Goal: Register for event/course

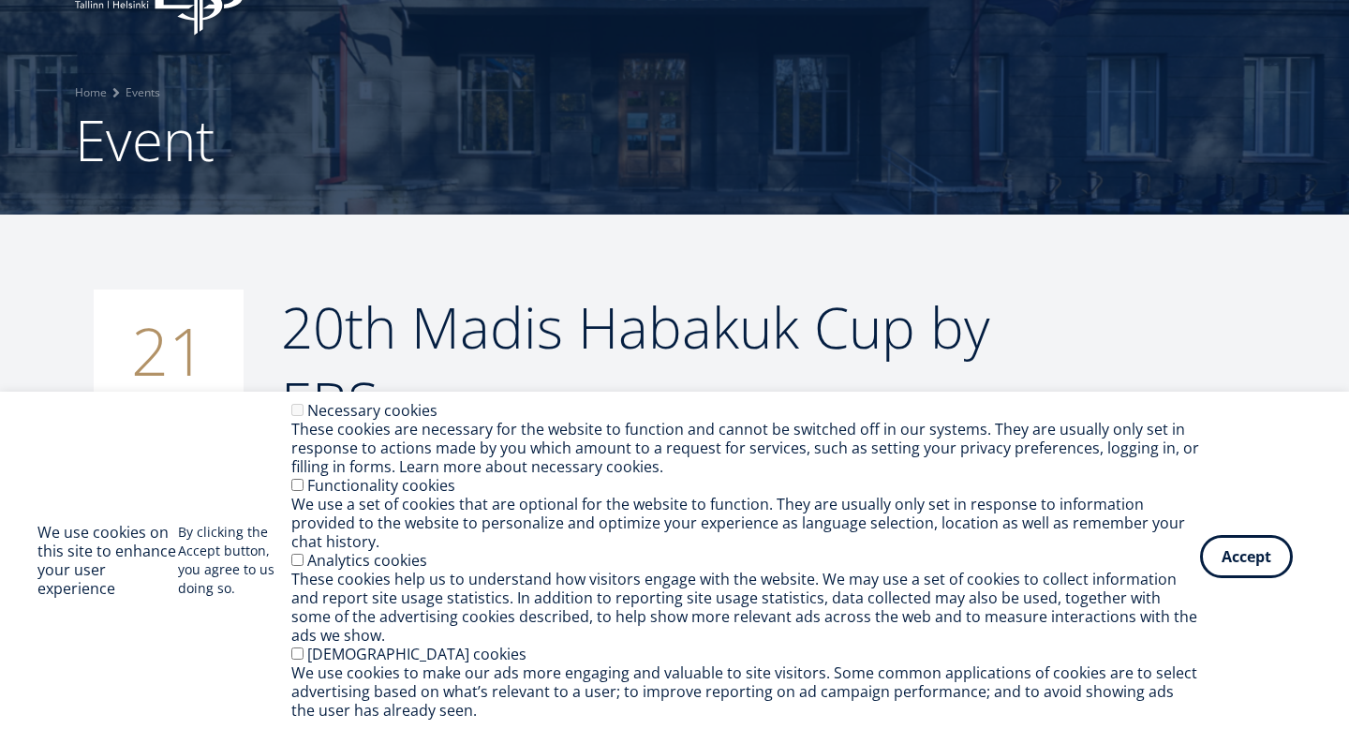
click at [1243, 552] on button "Accept" at bounding box center [1246, 556] width 93 height 43
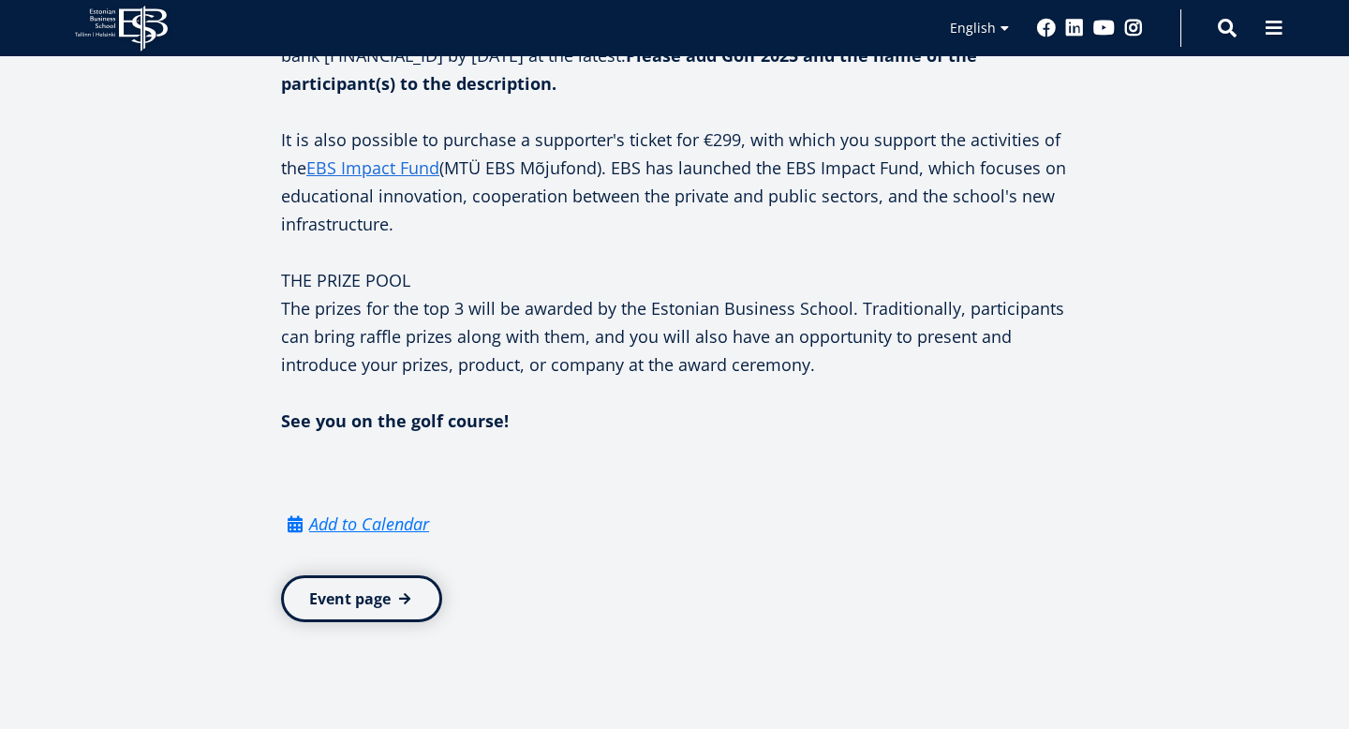
scroll to position [2349, 0]
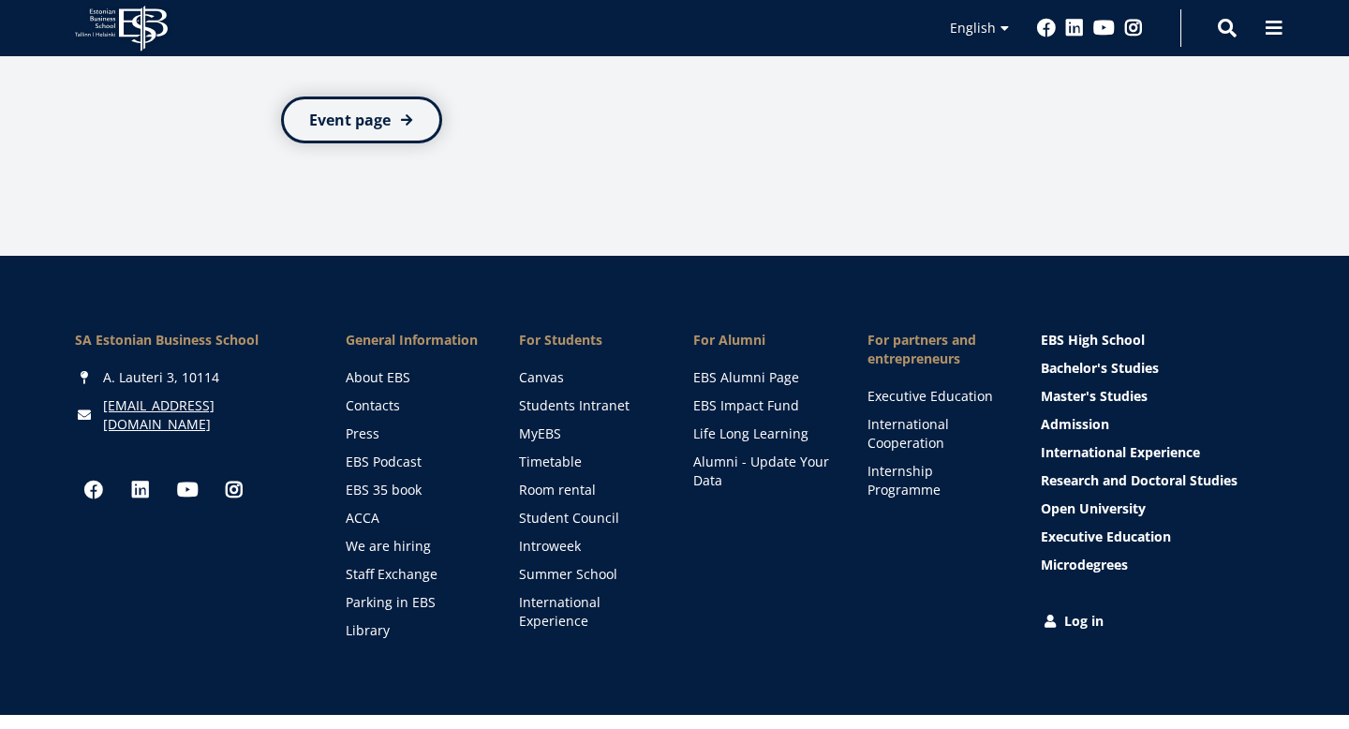
click at [350, 107] on link "Event page" at bounding box center [361, 120] width 161 height 47
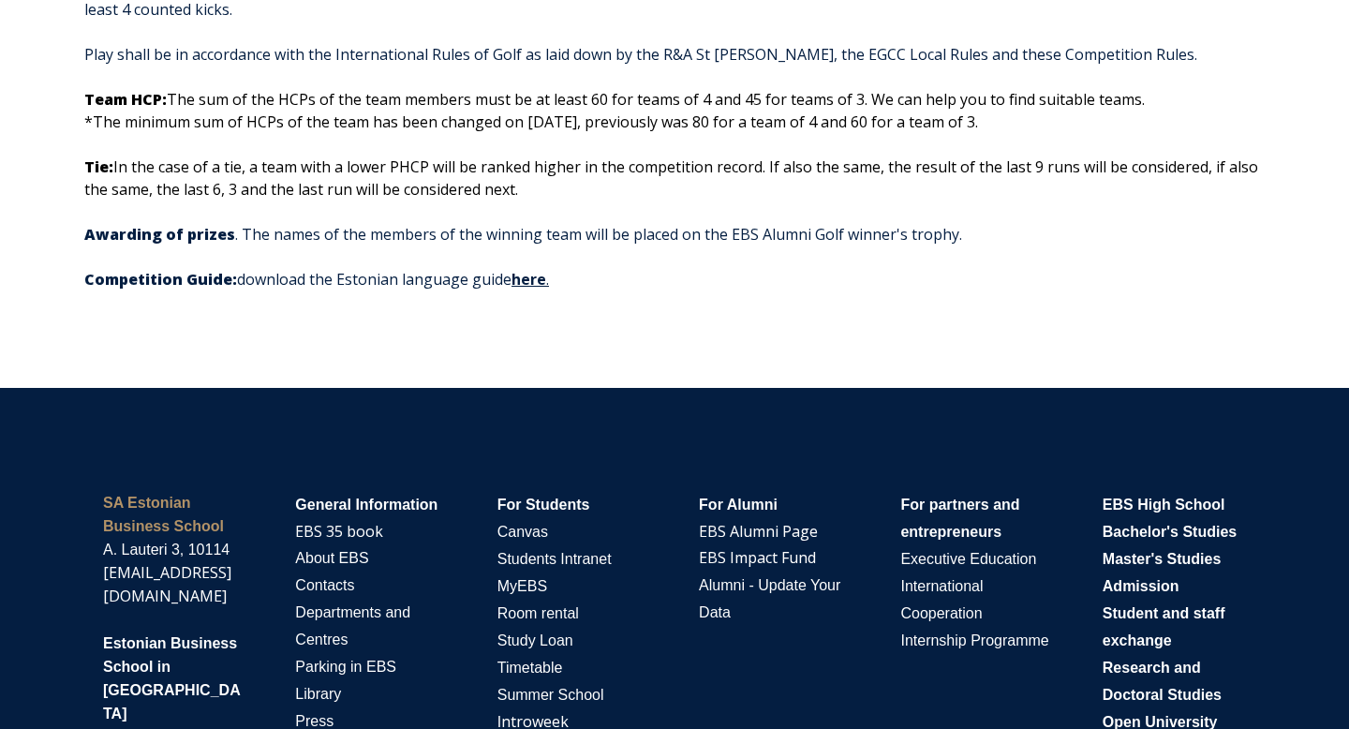
scroll to position [1246, 0]
